Goal: Check status: Check status

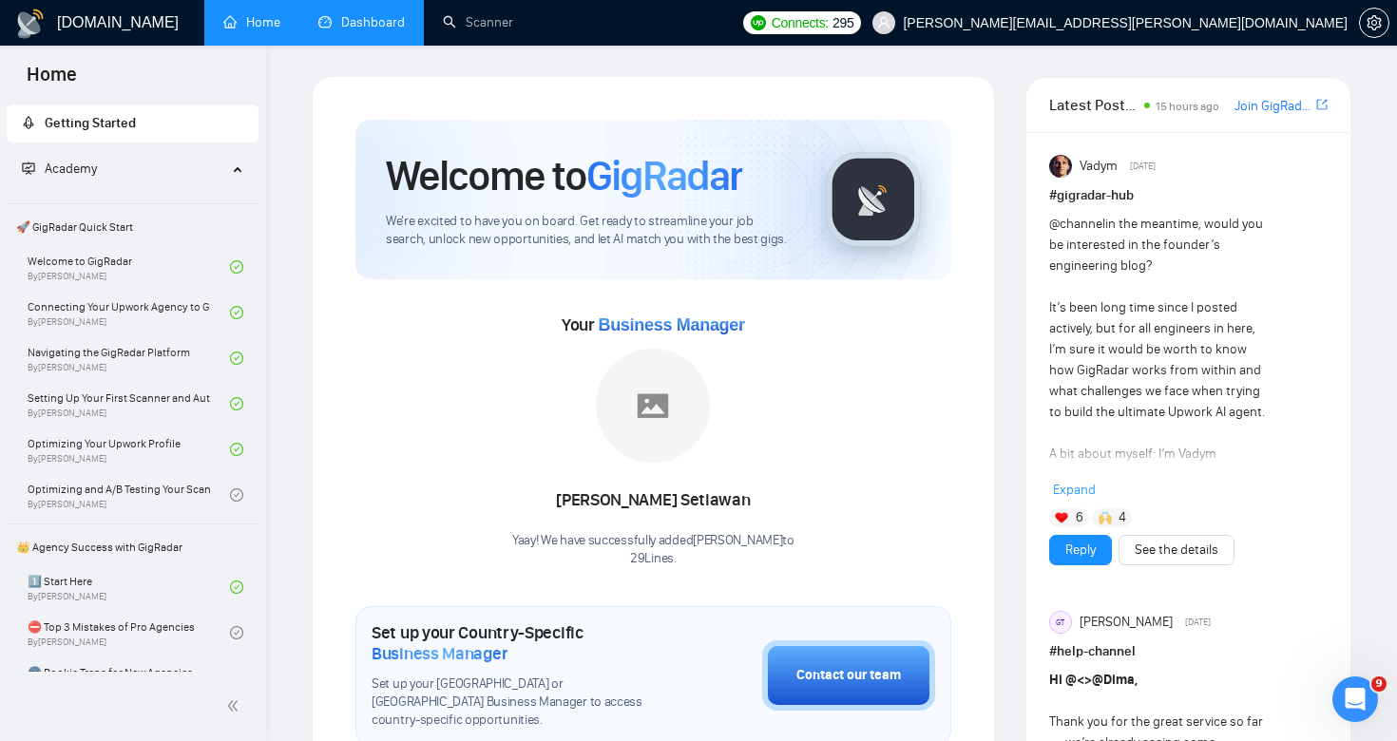
click at [393, 29] on link "Dashboard" at bounding box center [361, 22] width 86 height 16
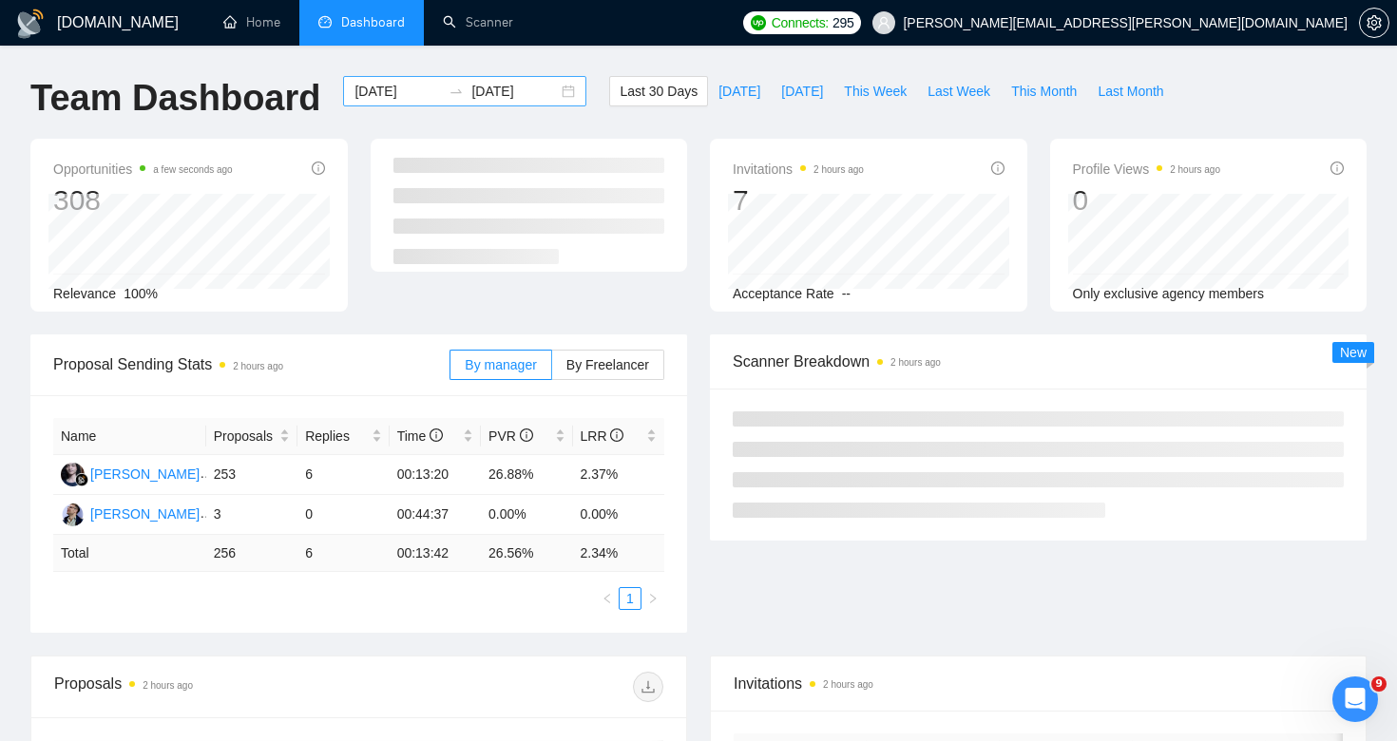
click at [387, 97] on input "[DATE]" at bounding box center [398, 91] width 86 height 21
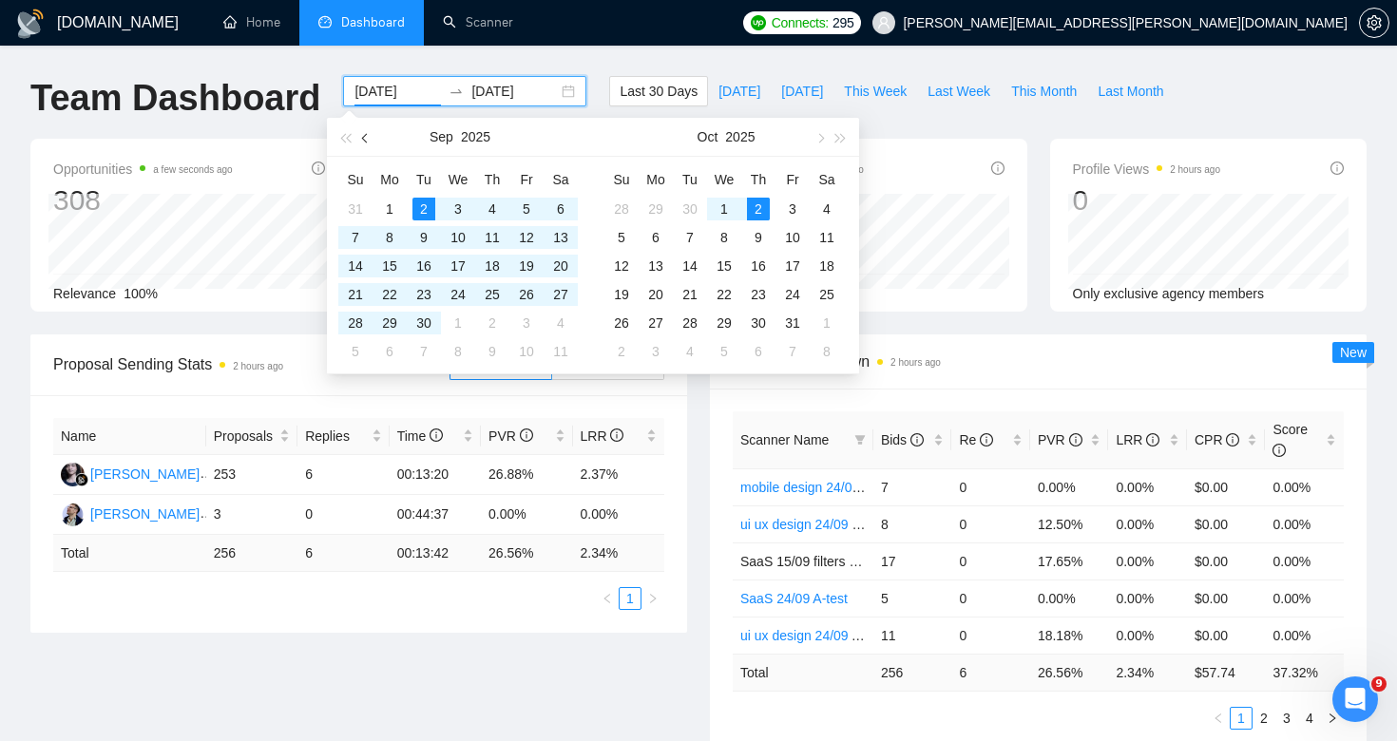
click at [364, 138] on span "button" at bounding box center [367, 138] width 10 height 10
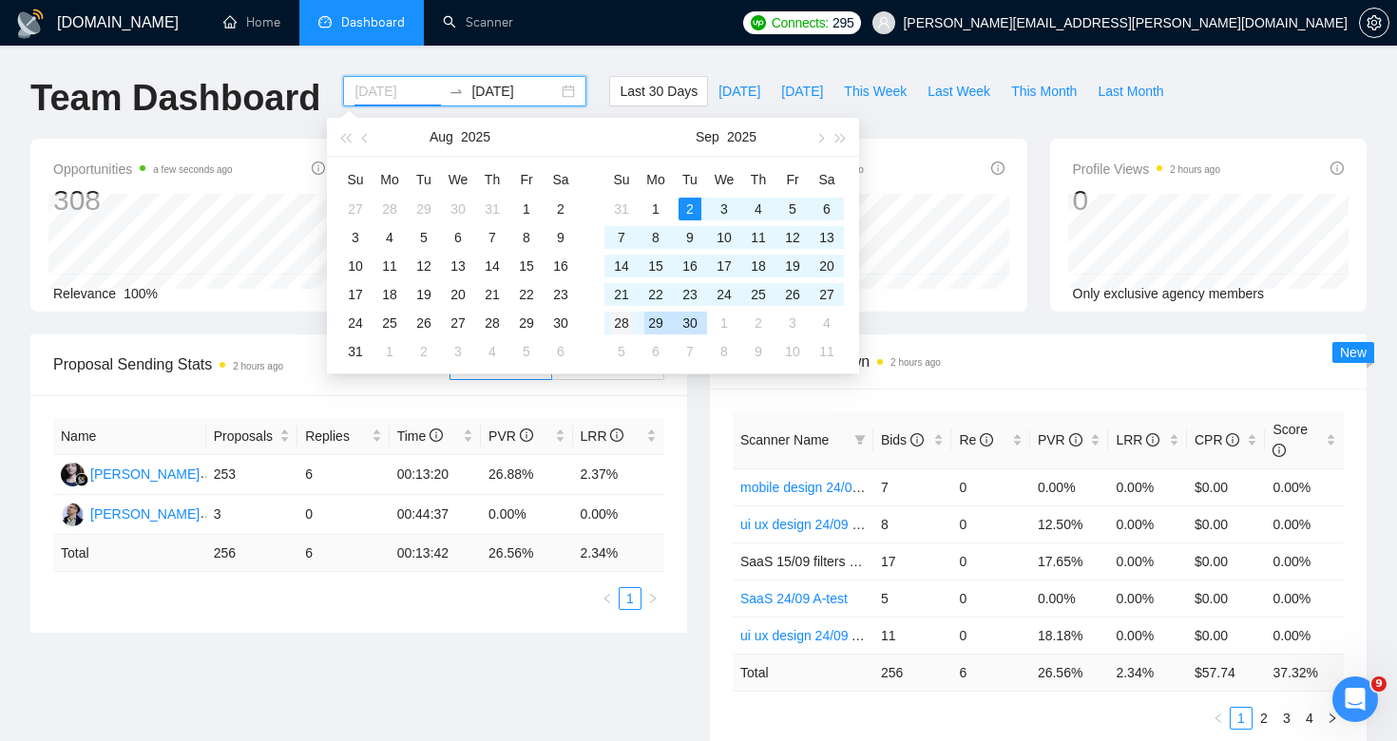
type input "[DATE]"
click at [625, 322] on div "28" at bounding box center [621, 323] width 23 height 23
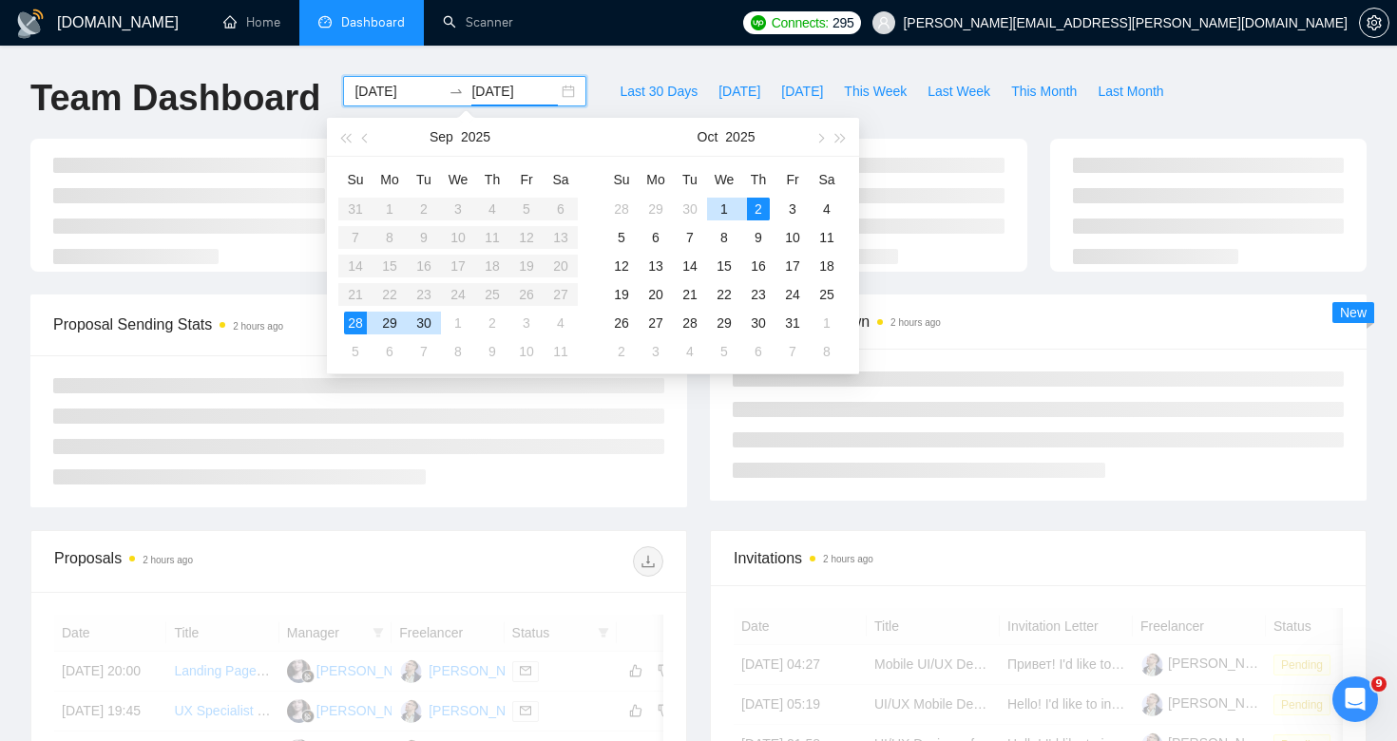
type input "[DATE]"
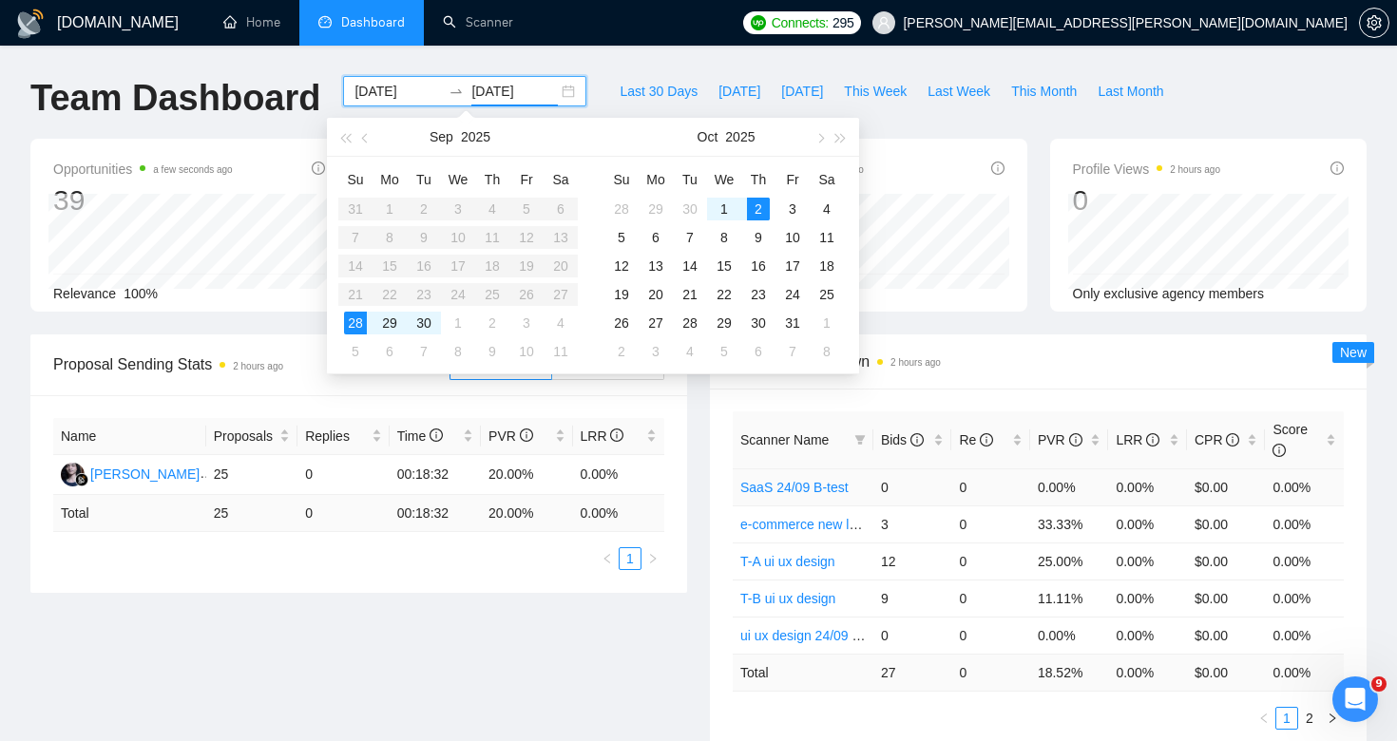
scroll to position [40, 0]
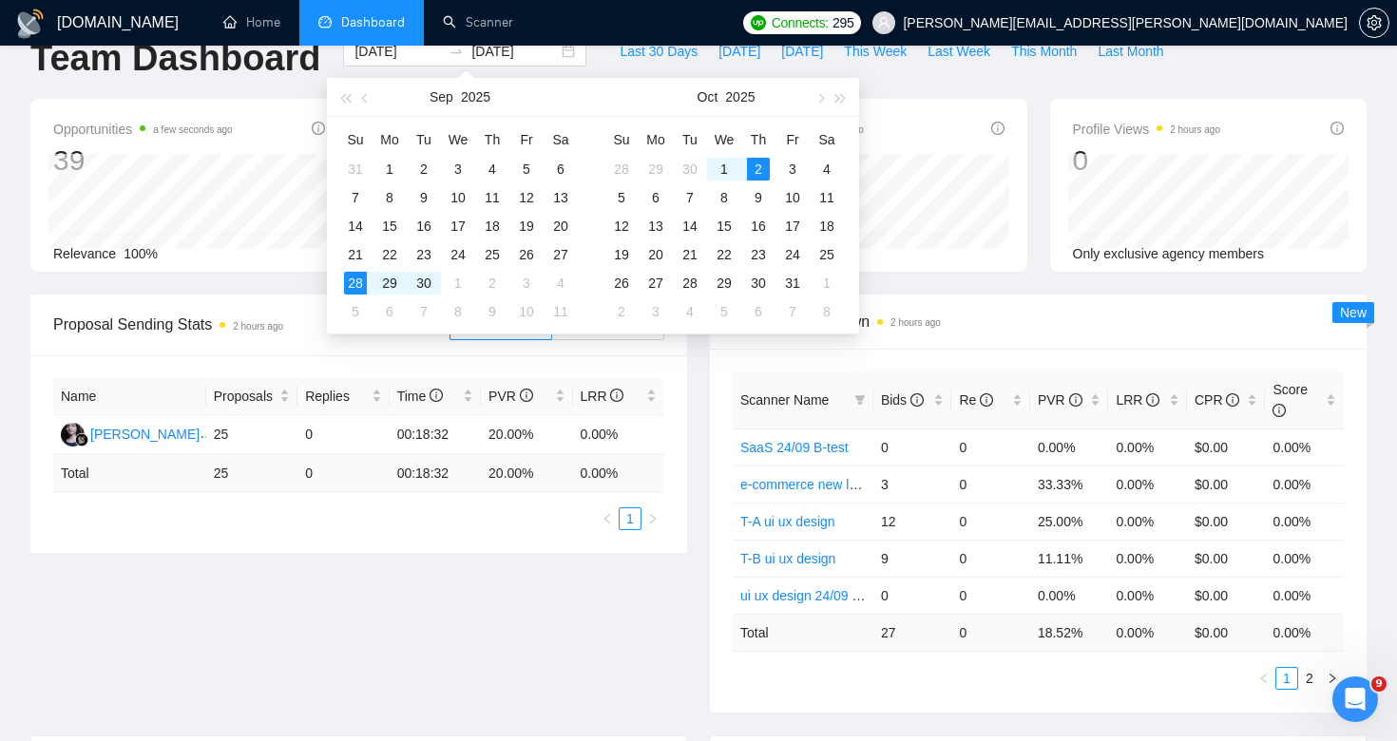
click at [633, 656] on div "Proposal Sending Stats 2 hours ago By manager By Freelancer Name Proposals Repl…" at bounding box center [698, 515] width 1359 height 441
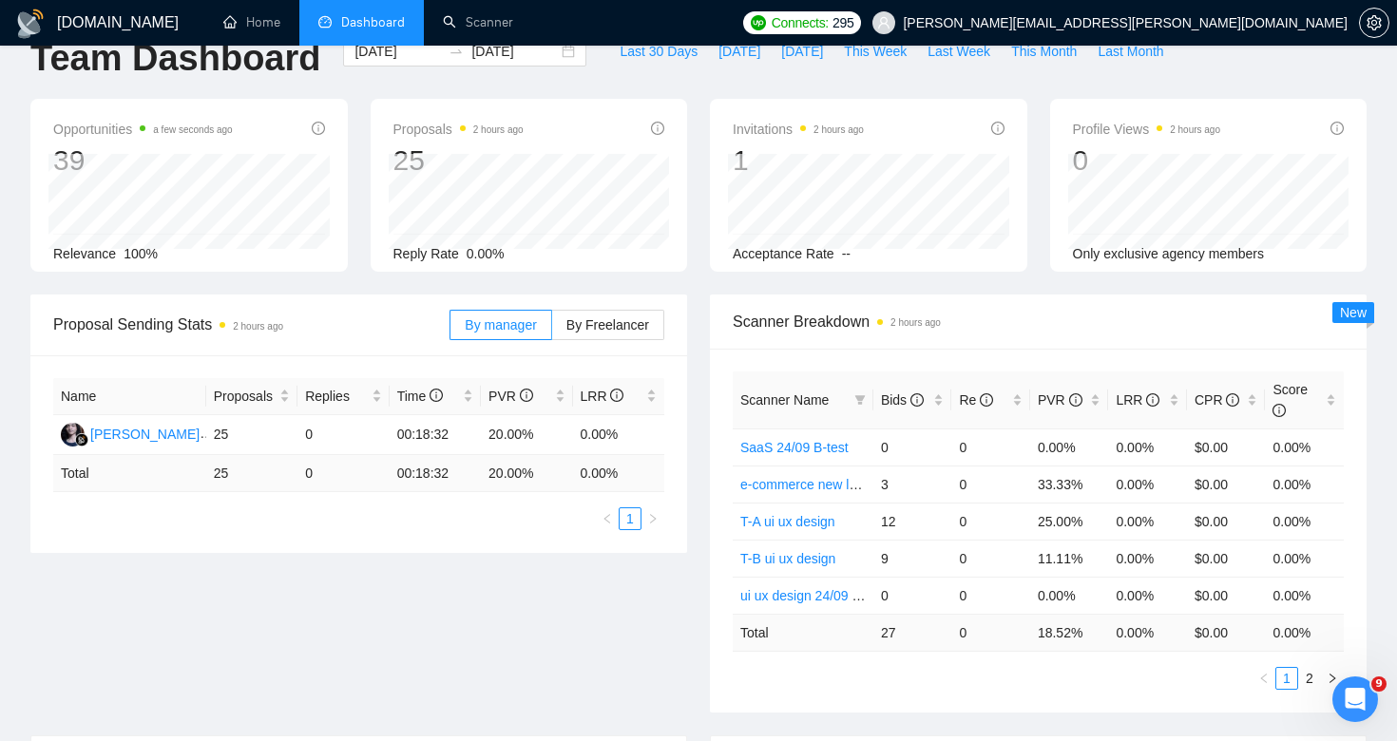
scroll to position [0, 0]
